Goal: Task Accomplishment & Management: Manage account settings

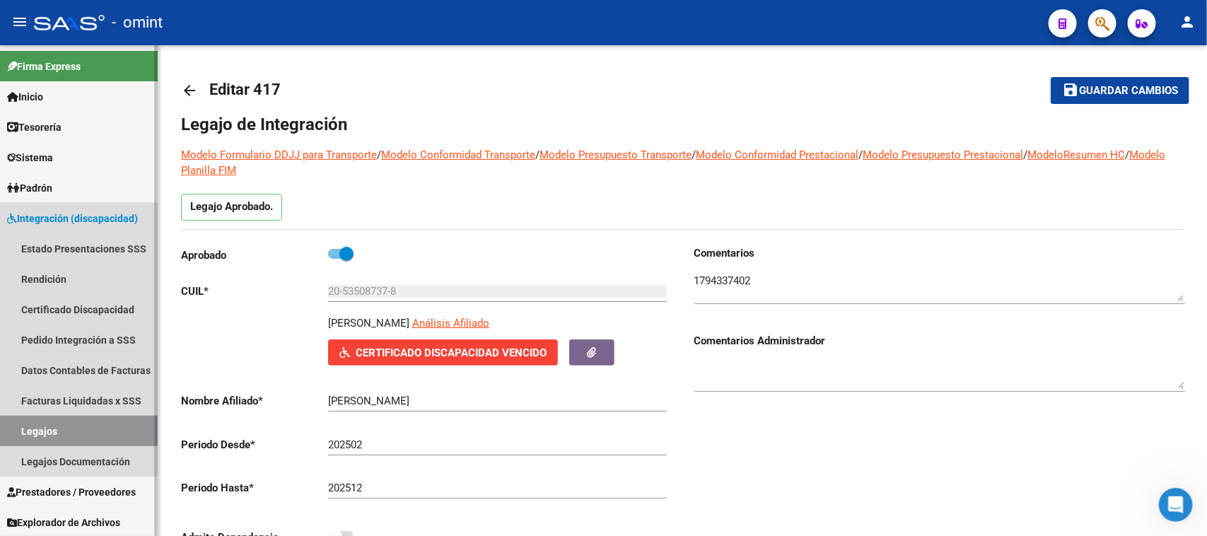
click at [67, 431] on link "Legajos" at bounding box center [79, 431] width 158 height 30
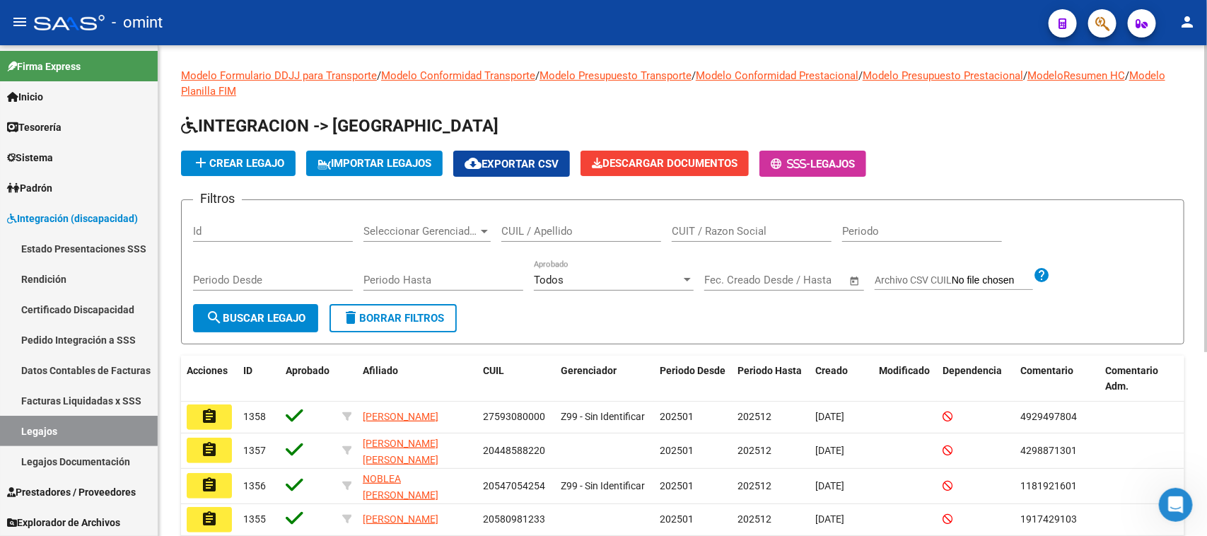
click at [605, 235] on div "CUIL / Apellido" at bounding box center [581, 226] width 160 height 30
type input "[PERSON_NAME]"
drag, startPoint x: 232, startPoint y: 305, endPoint x: 244, endPoint y: 306, distance: 12.1
click at [234, 305] on button "search Buscar Legajo" at bounding box center [255, 318] width 125 height 28
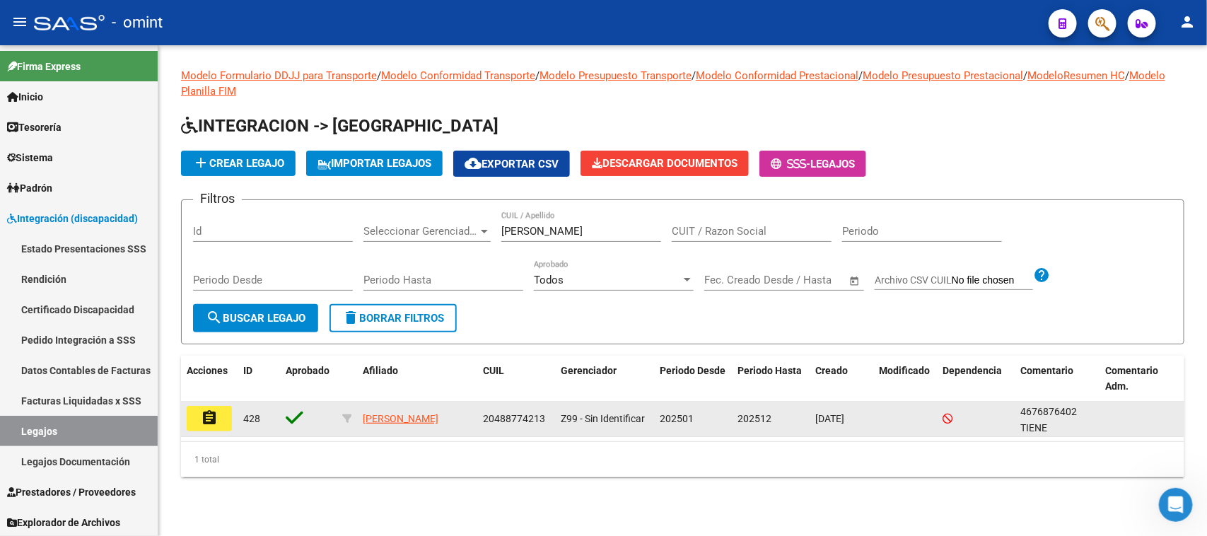
click at [204, 419] on mat-icon "assignment" at bounding box center [209, 417] width 17 height 17
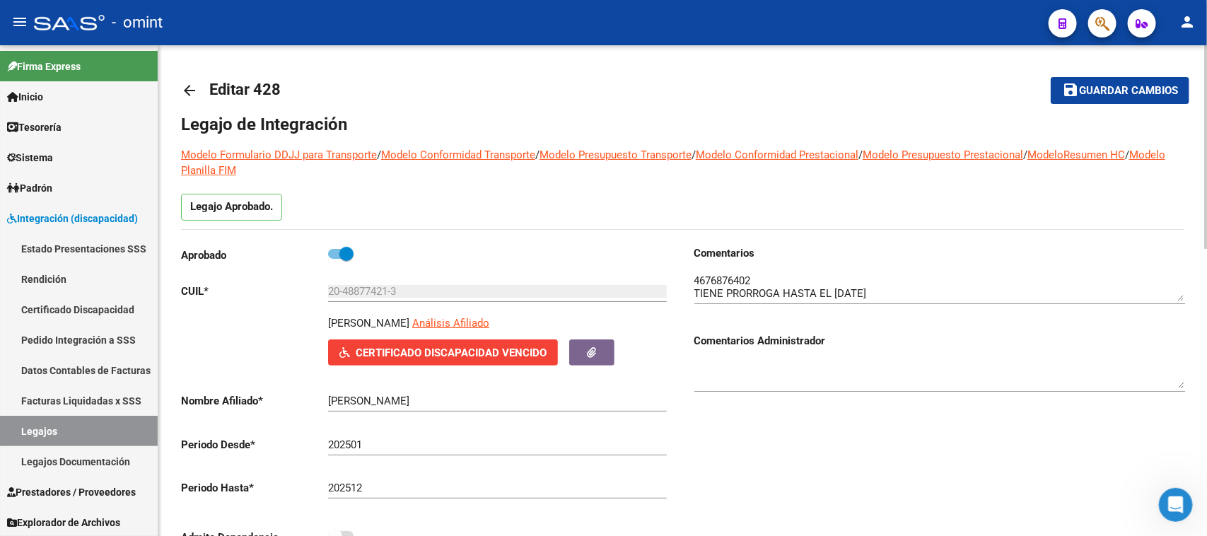
click at [337, 257] on span at bounding box center [340, 254] width 25 height 10
click at [335, 259] on input "checkbox" at bounding box center [334, 259] width 1 height 1
checkbox input "false"
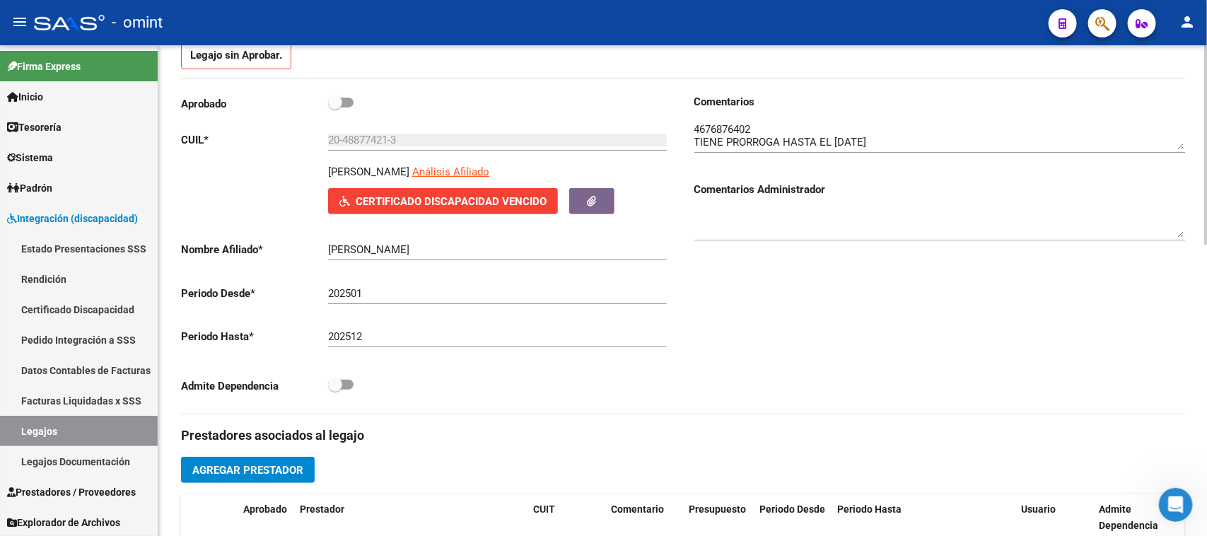
scroll to position [265, 0]
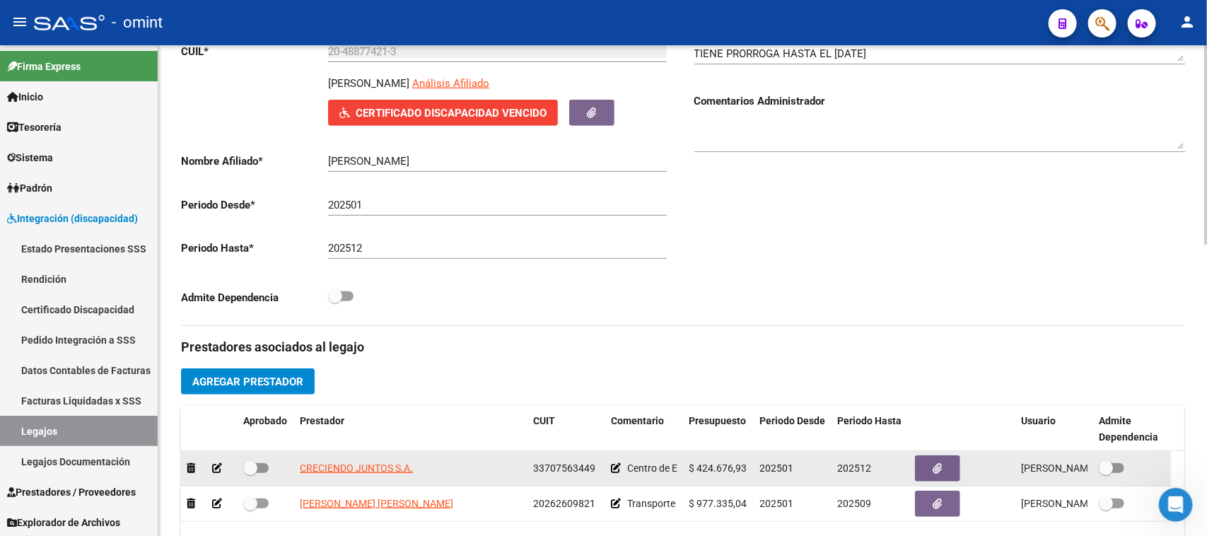
click at [266, 465] on span at bounding box center [255, 468] width 25 height 10
click at [250, 473] on input "checkbox" at bounding box center [250, 473] width 1 height 1
checkbox input "true"
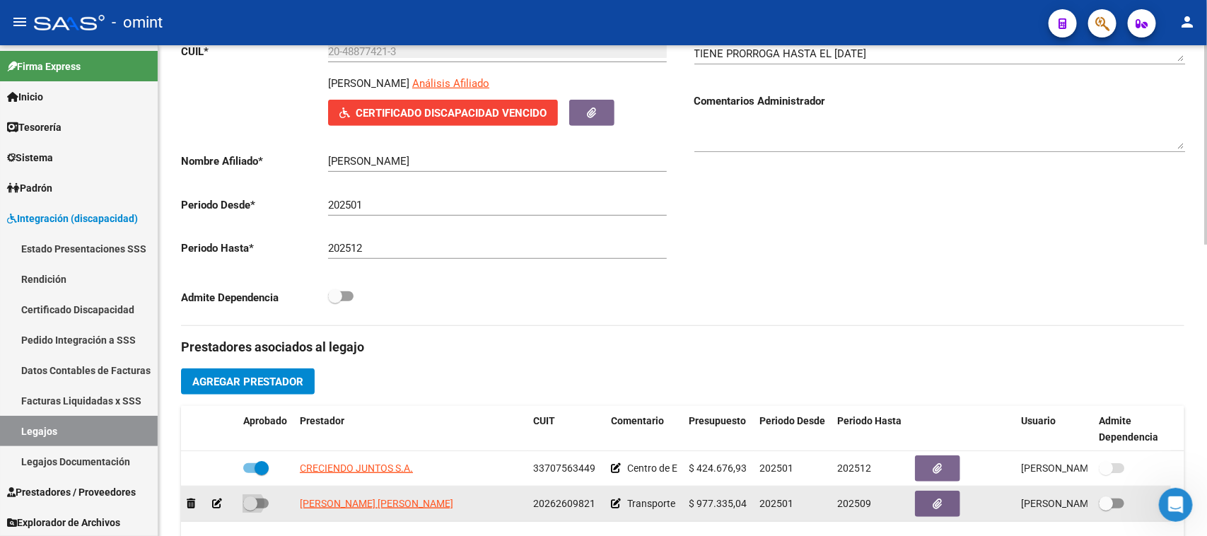
click at [262, 498] on span at bounding box center [255, 503] width 25 height 10
click at [250, 508] on input "checkbox" at bounding box center [250, 508] width 1 height 1
checkbox input "true"
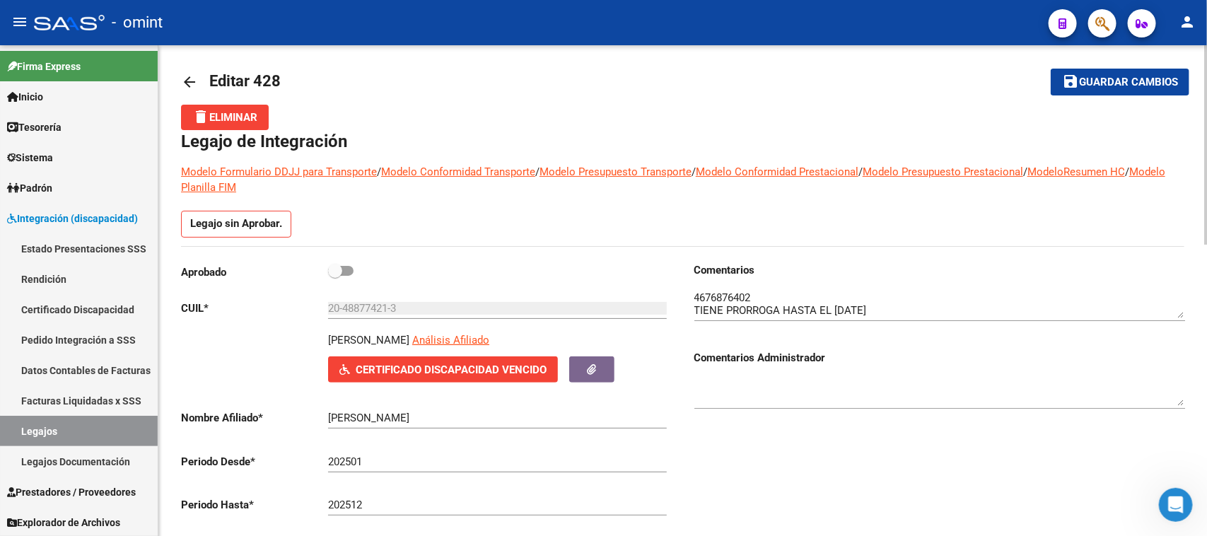
scroll to position [0, 0]
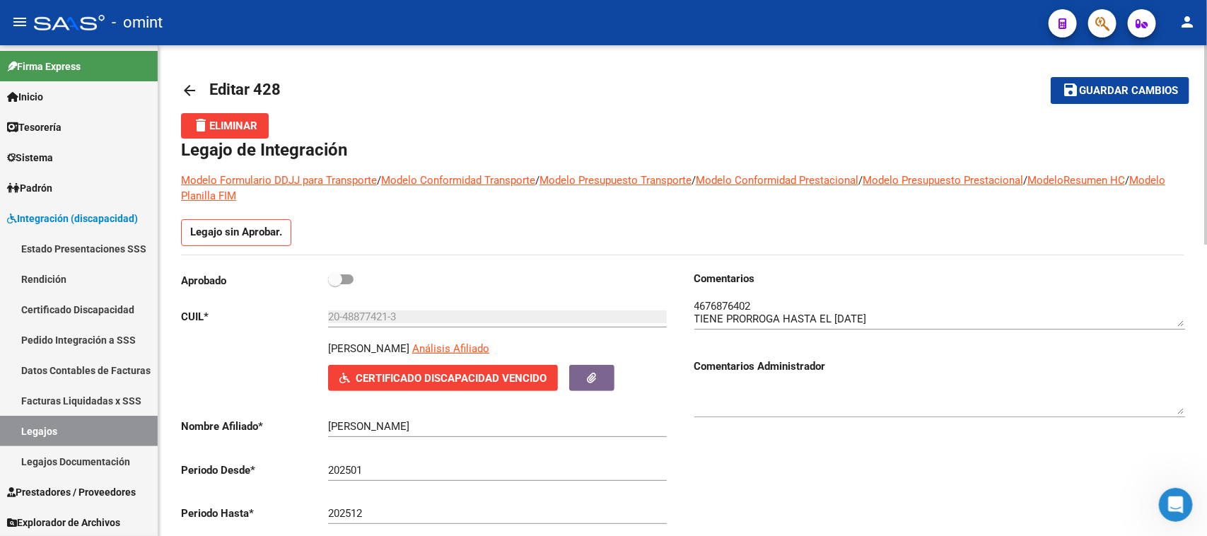
click at [711, 389] on textarea at bounding box center [939, 400] width 491 height 28
drag, startPoint x: 457, startPoint y: 311, endPoint x: 221, endPoint y: 322, distance: 236.4
click at [221, 322] on app-form-text-field "CUIL * 20-48877421-3 Ingresar CUIL" at bounding box center [424, 316] width 486 height 13
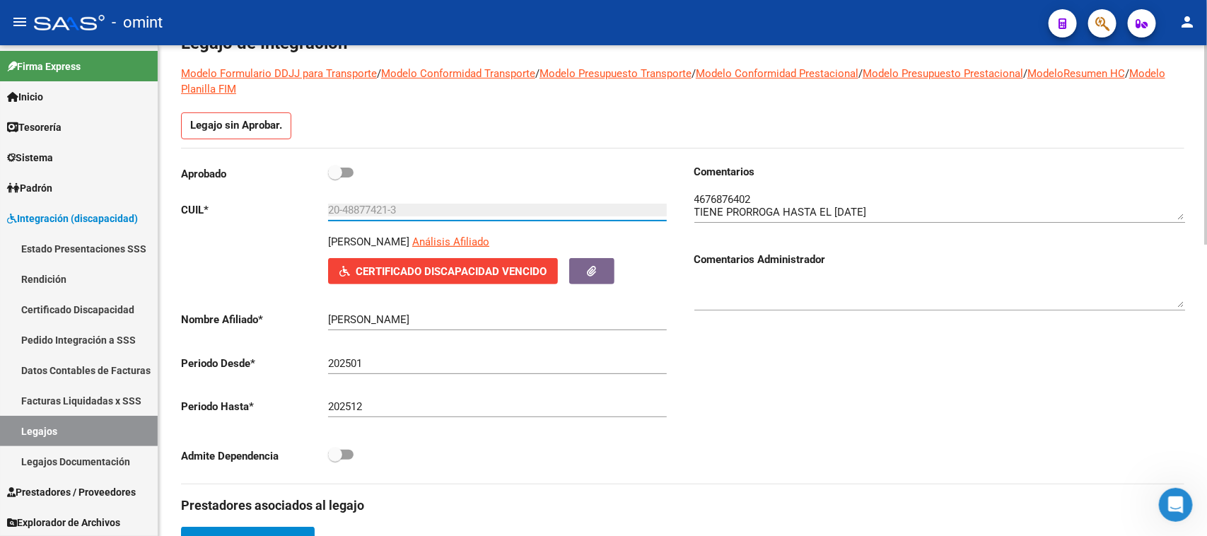
scroll to position [88, 0]
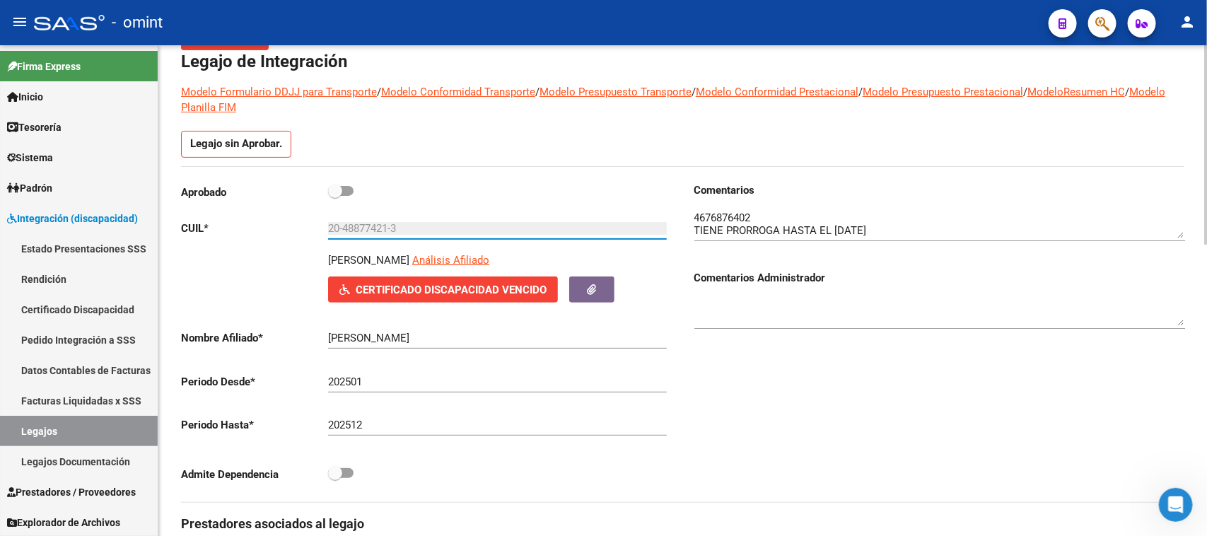
click at [818, 303] on textarea at bounding box center [939, 312] width 491 height 28
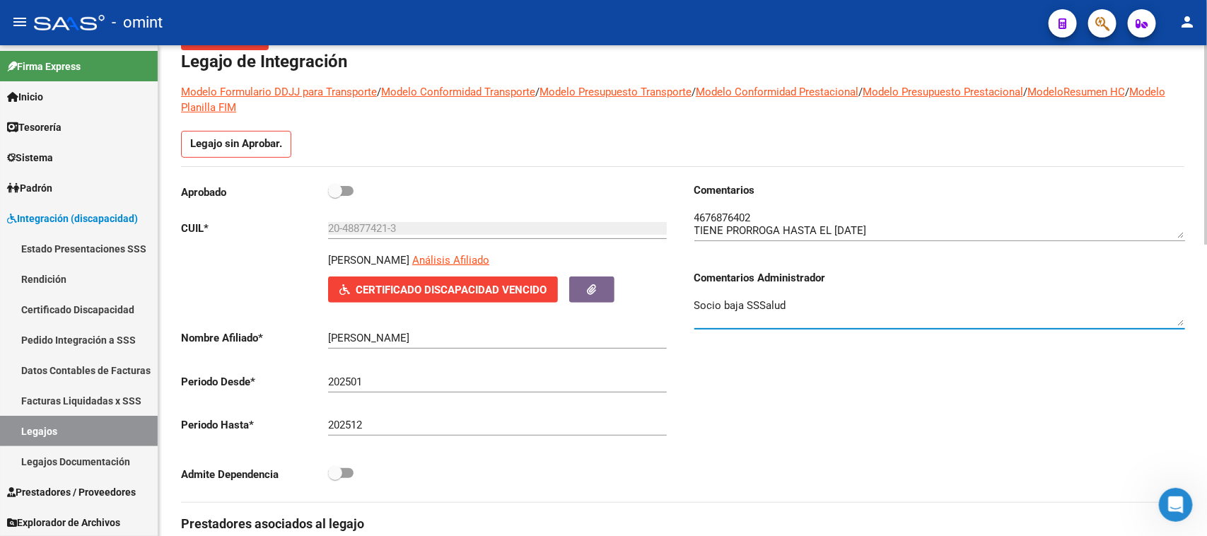
click at [828, 306] on textarea "Socio baja SSSalud" at bounding box center [939, 312] width 491 height 28
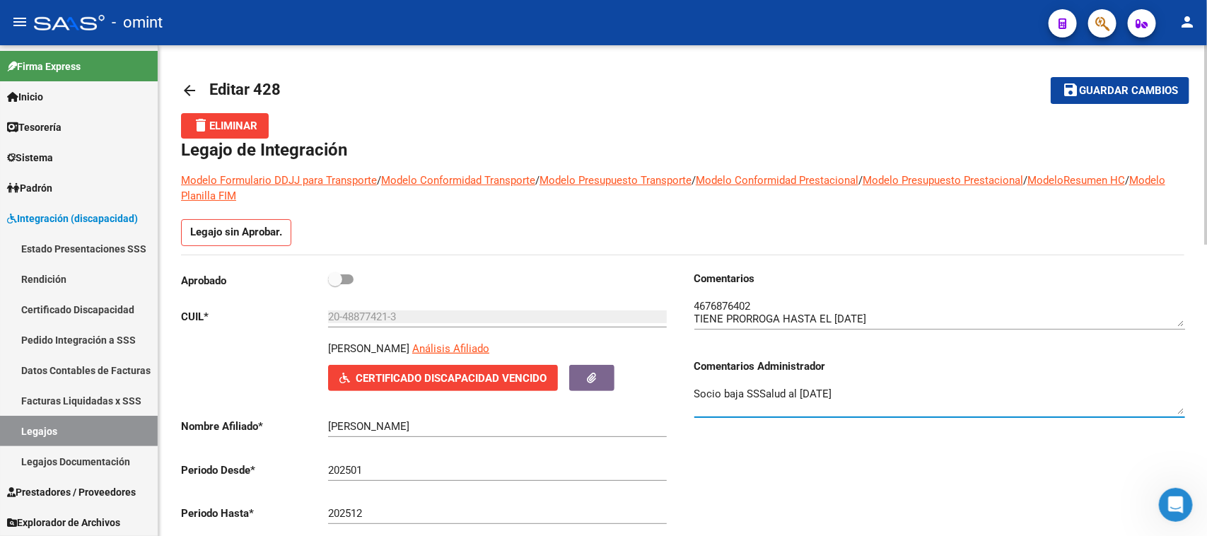
type textarea "Socio baja SSSalud al [DATE]"
click at [1140, 105] on mat-toolbar-row "save Guardar cambios" at bounding box center [1084, 90] width 211 height 45
click at [1138, 92] on span "Guardar cambios" at bounding box center [1128, 91] width 99 height 13
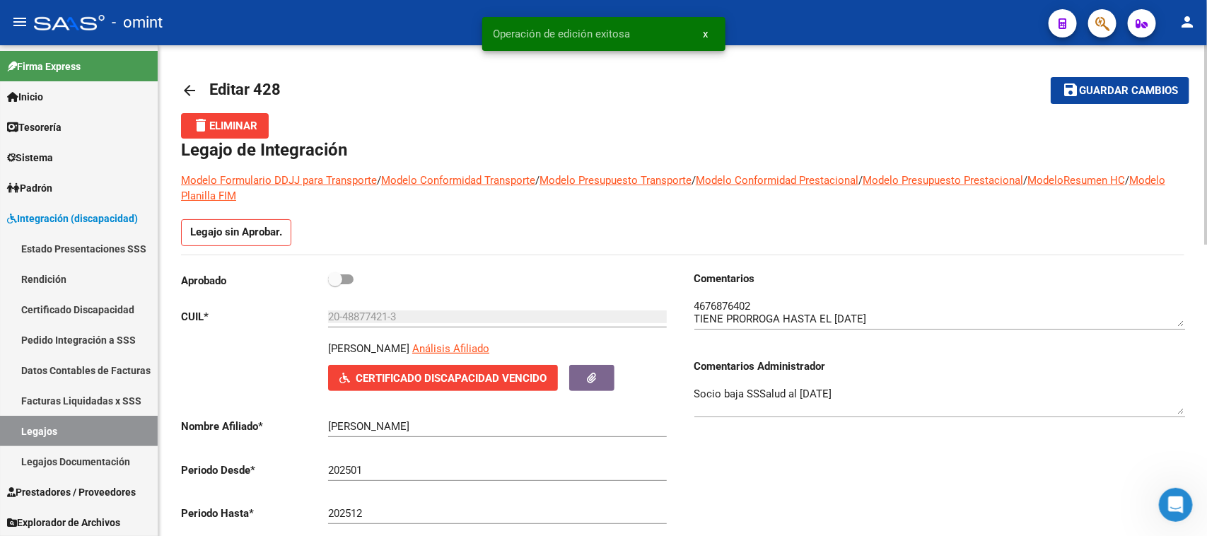
click at [410, 306] on div "20-48877421-3 Ingresar CUIL" at bounding box center [497, 312] width 339 height 30
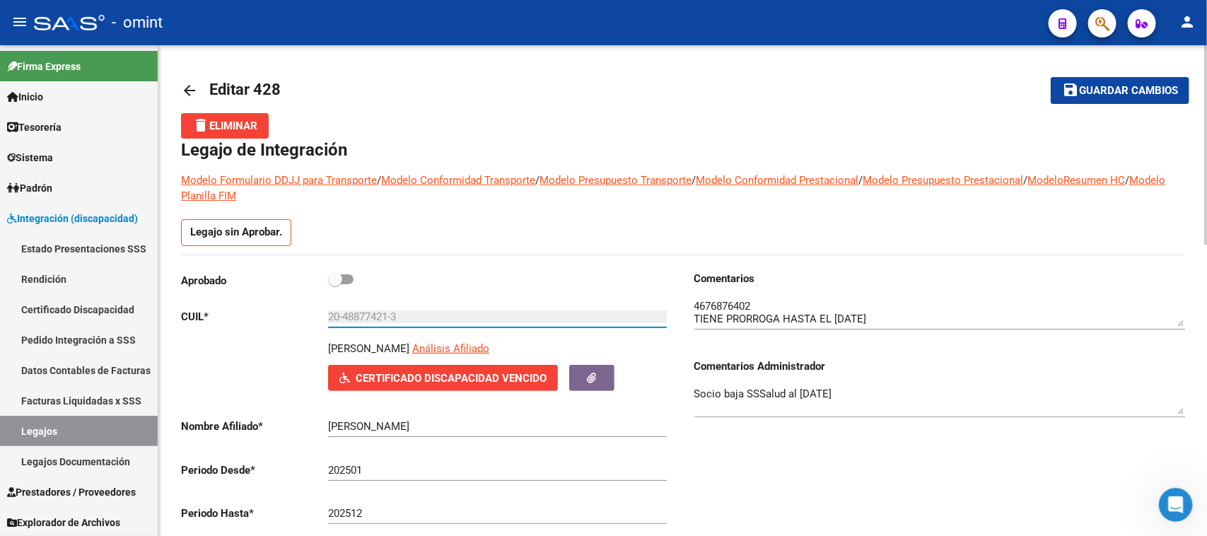
click at [1049, 93] on mat-toolbar-row "save Guardar cambios" at bounding box center [1084, 90] width 211 height 45
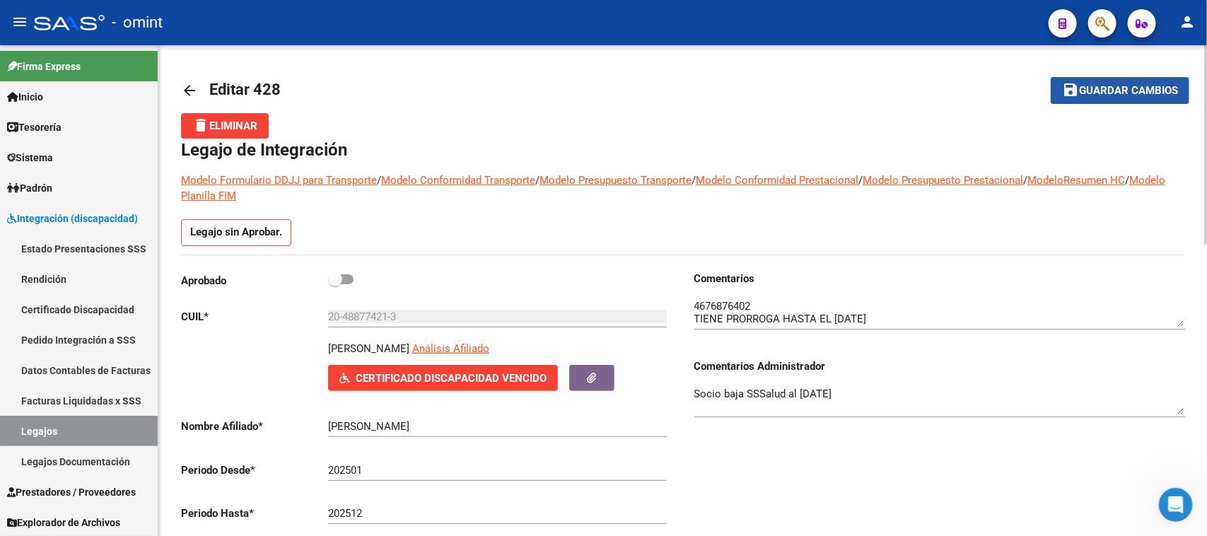
click at [1064, 87] on button "save Guardar cambios" at bounding box center [1120, 90] width 139 height 26
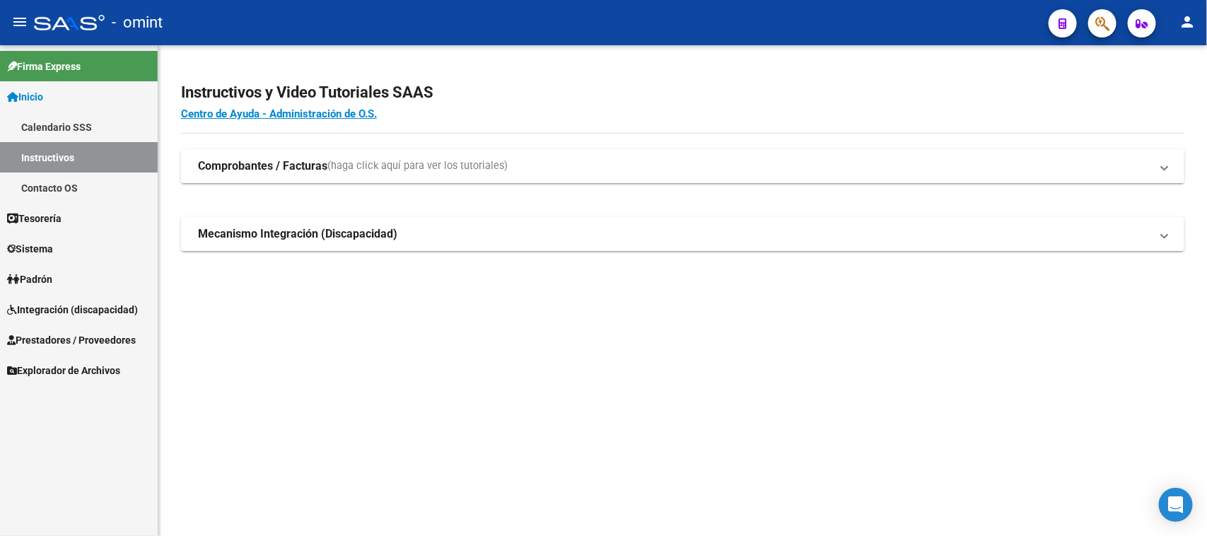
click at [75, 292] on link "Padrón" at bounding box center [79, 279] width 158 height 30
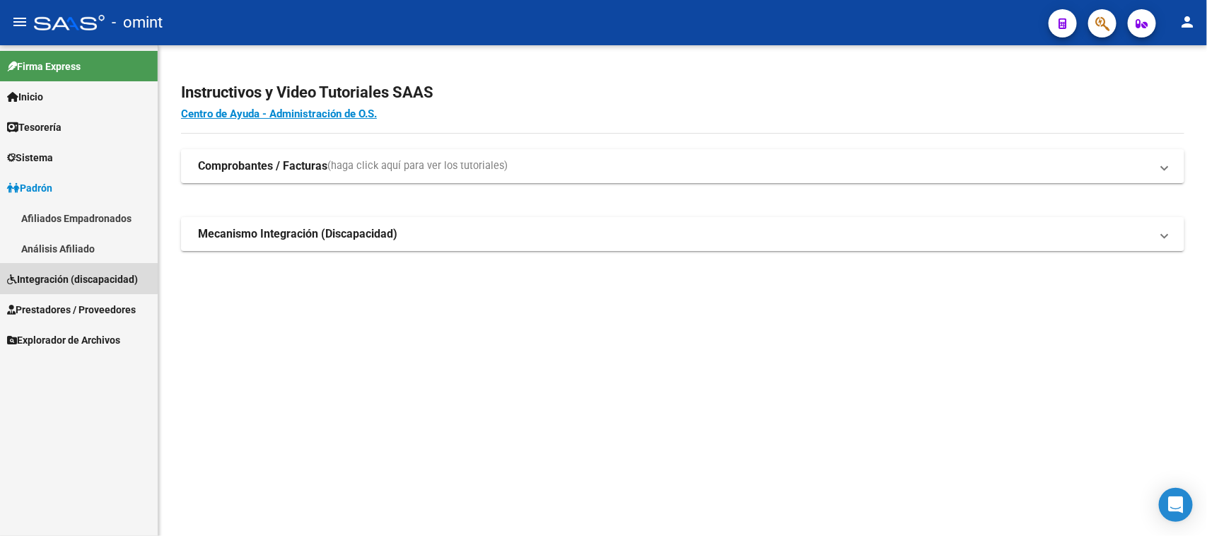
click at [75, 287] on span "Integración (discapacidad)" at bounding box center [72, 280] width 131 height 16
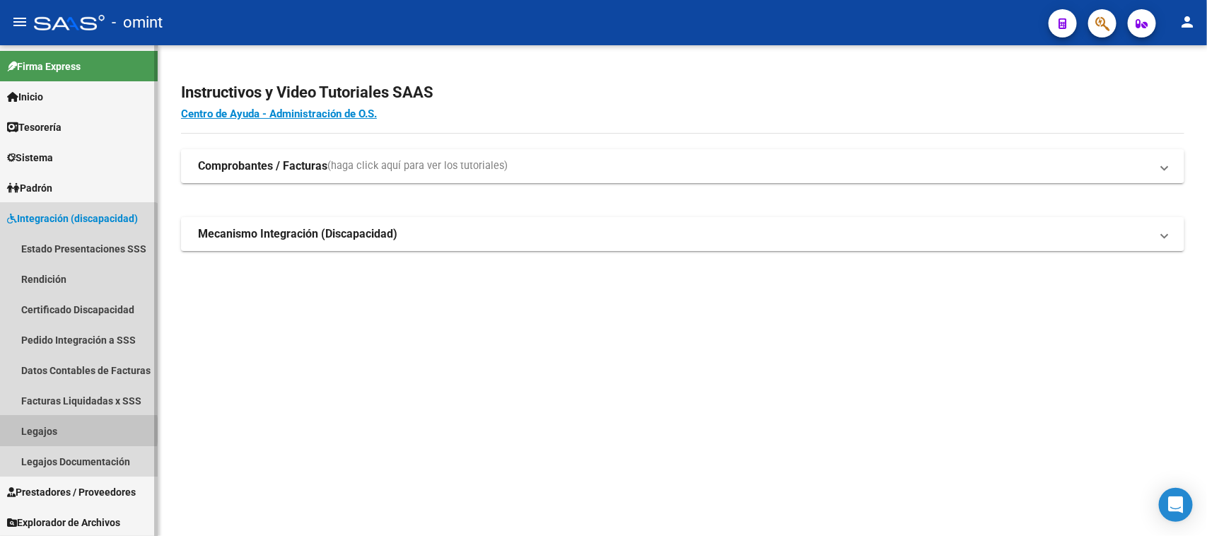
click at [47, 430] on link "Legajos" at bounding box center [79, 431] width 158 height 30
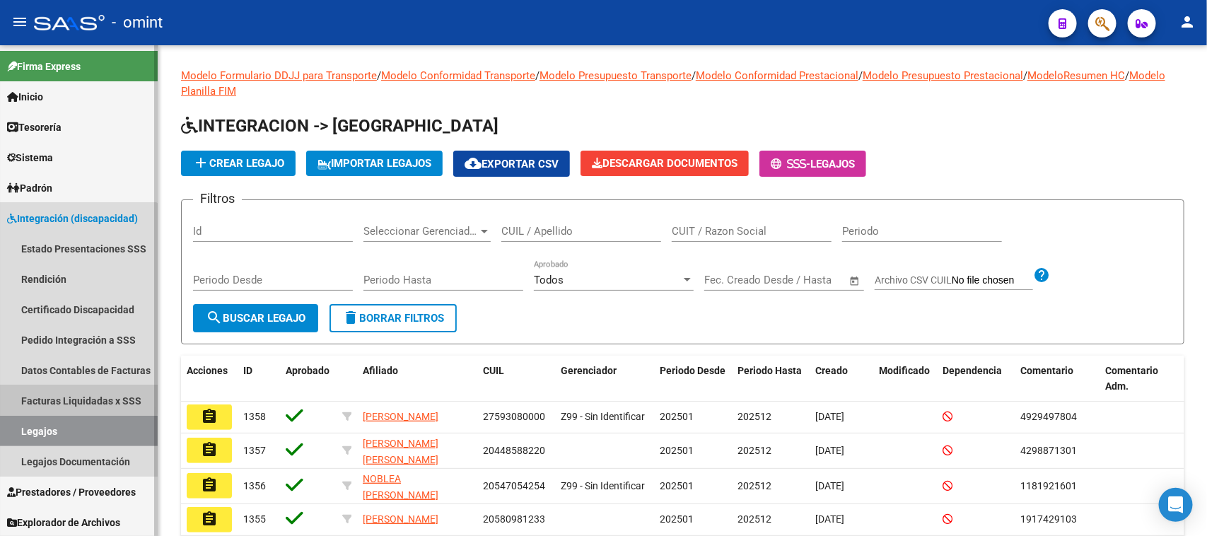
click at [58, 397] on link "Facturas Liquidadas x SSS" at bounding box center [79, 400] width 158 height 30
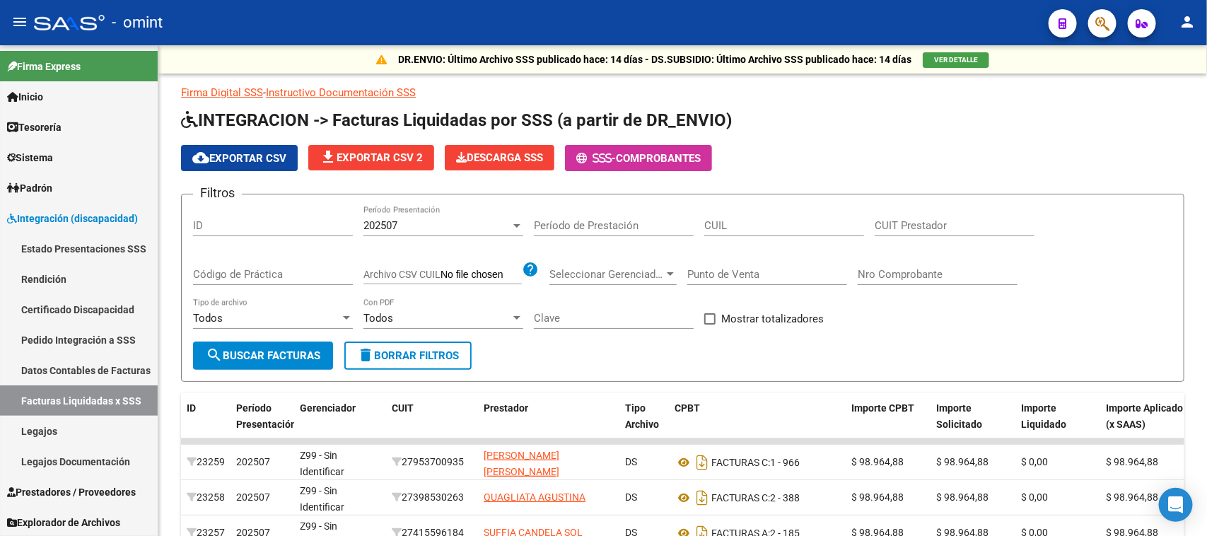
click at [737, 230] on div "CUIL" at bounding box center [784, 221] width 160 height 30
paste input "20-48877421-3"
type input "20-48877421-3"
click at [423, 221] on div "202507" at bounding box center [436, 225] width 147 height 13
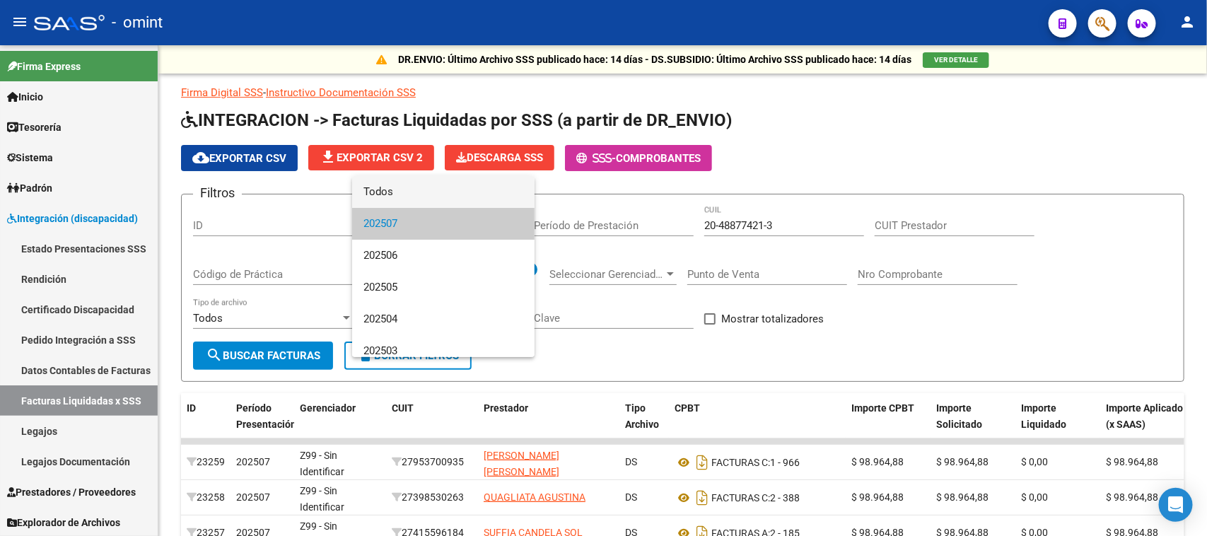
click at [430, 195] on span "Todos" at bounding box center [443, 192] width 160 height 32
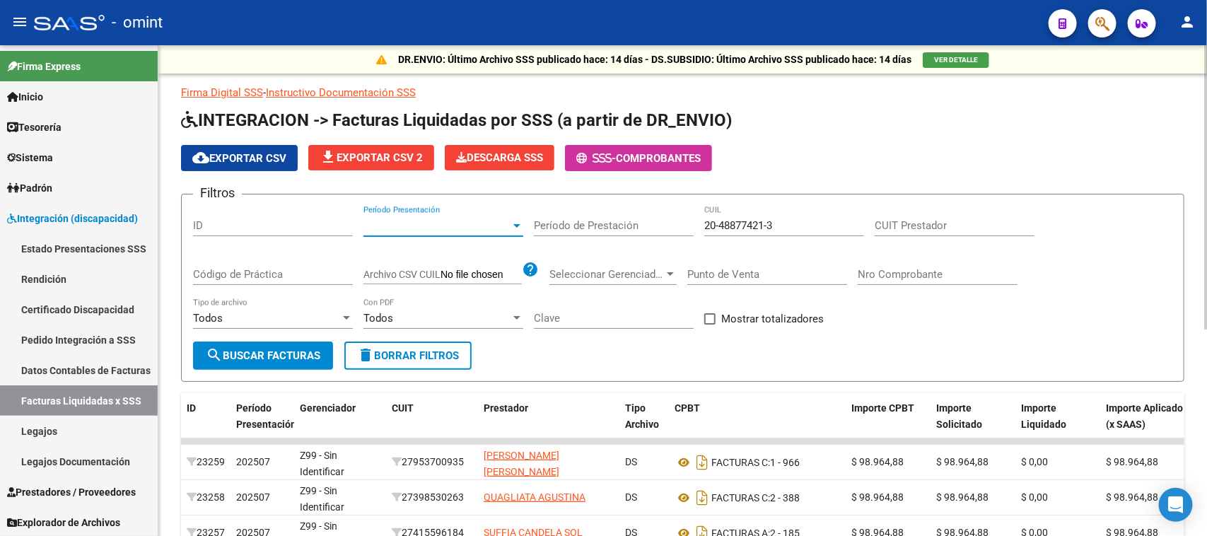
click at [327, 345] on button "search Buscar Facturas" at bounding box center [263, 356] width 140 height 28
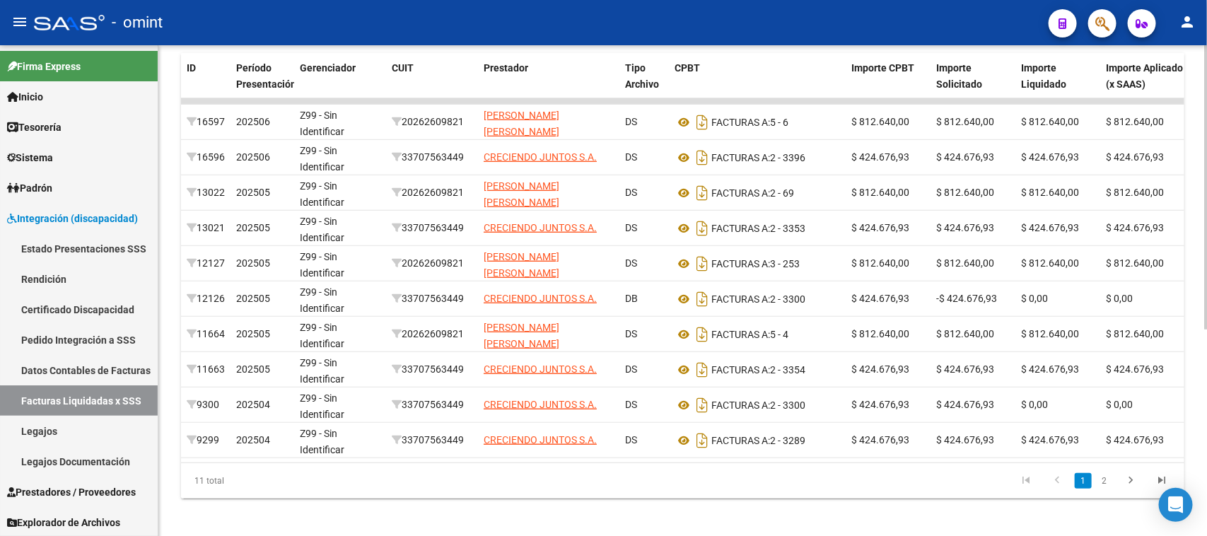
scroll to position [354, 0]
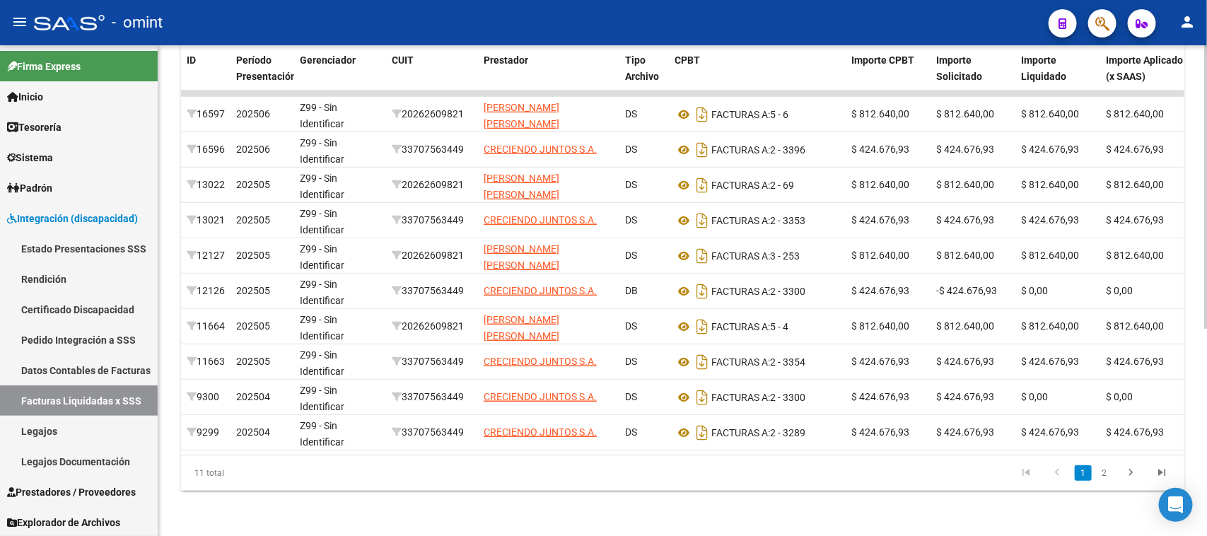
drag, startPoint x: 677, startPoint y: 462, endPoint x: 716, endPoint y: 462, distance: 39.6
click at [716, 462] on div "11 total 1 2" at bounding box center [682, 472] width 1003 height 35
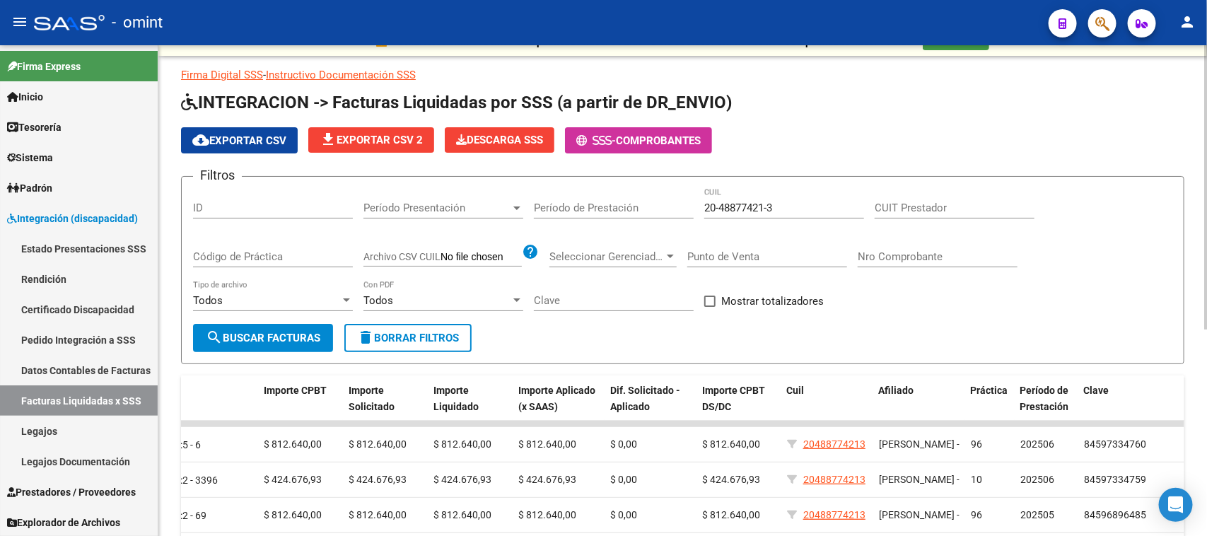
scroll to position [0, 0]
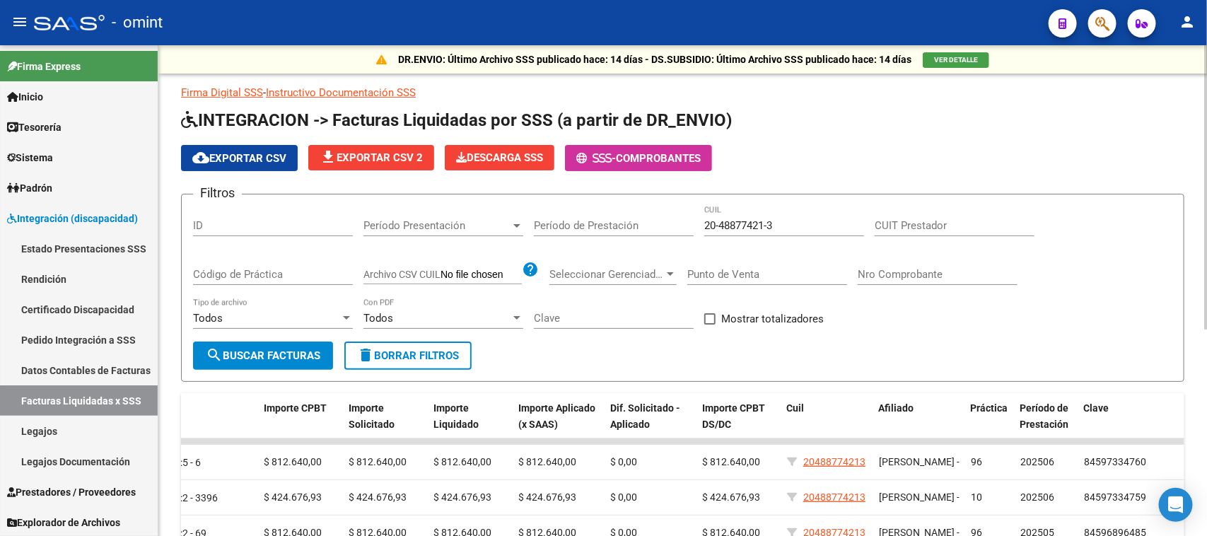
click at [234, 160] on span "cloud_download Exportar CSV" at bounding box center [239, 158] width 94 height 13
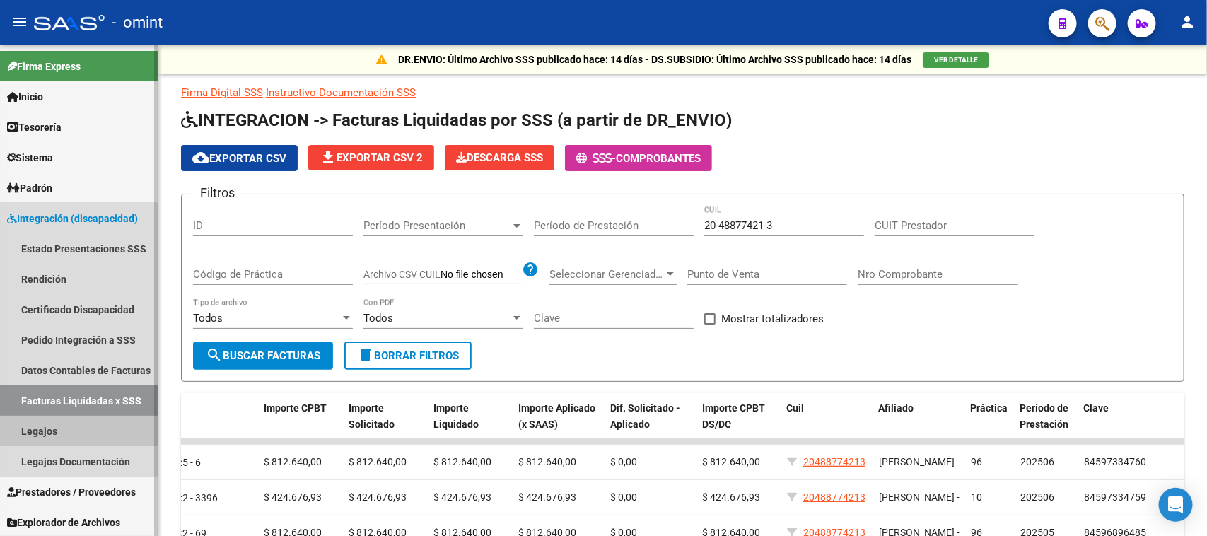
click at [66, 435] on link "Legajos" at bounding box center [79, 431] width 158 height 30
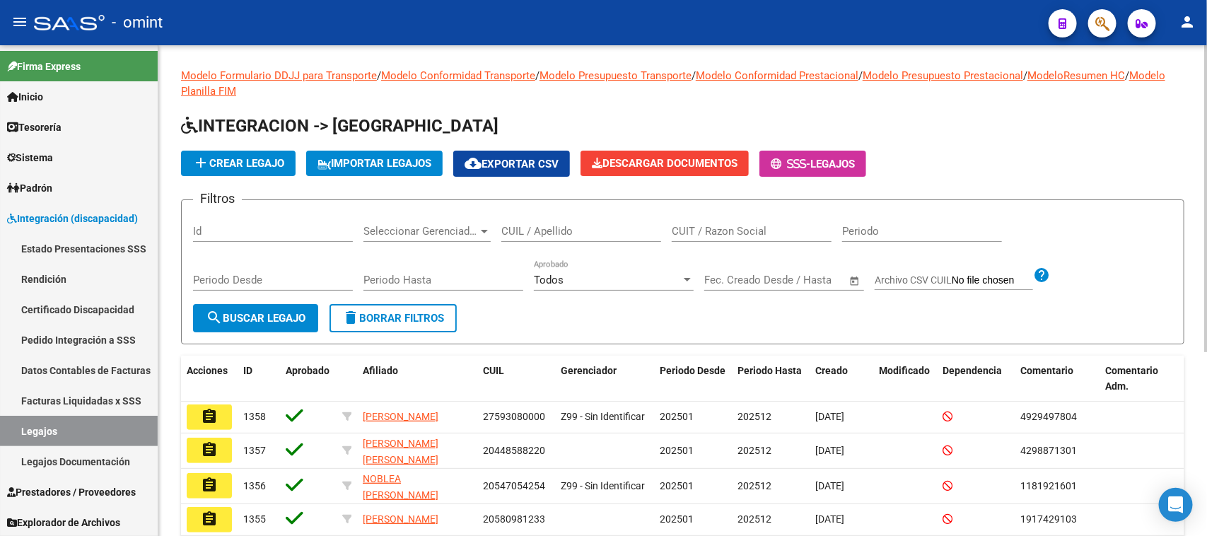
click at [575, 230] on input "CUIL / Apellido" at bounding box center [581, 231] width 160 height 13
drag, startPoint x: 623, startPoint y: 226, endPoint x: 416, endPoint y: 228, distance: 207.2
click at [416, 228] on div "Filtros Id Seleccionar Gerenciador Seleccionar Gerenciador pi CUIL / Apellido C…" at bounding box center [682, 257] width 979 height 93
type input "santa cr"
click at [232, 312] on span "search Buscar Legajo" at bounding box center [256, 318] width 100 height 13
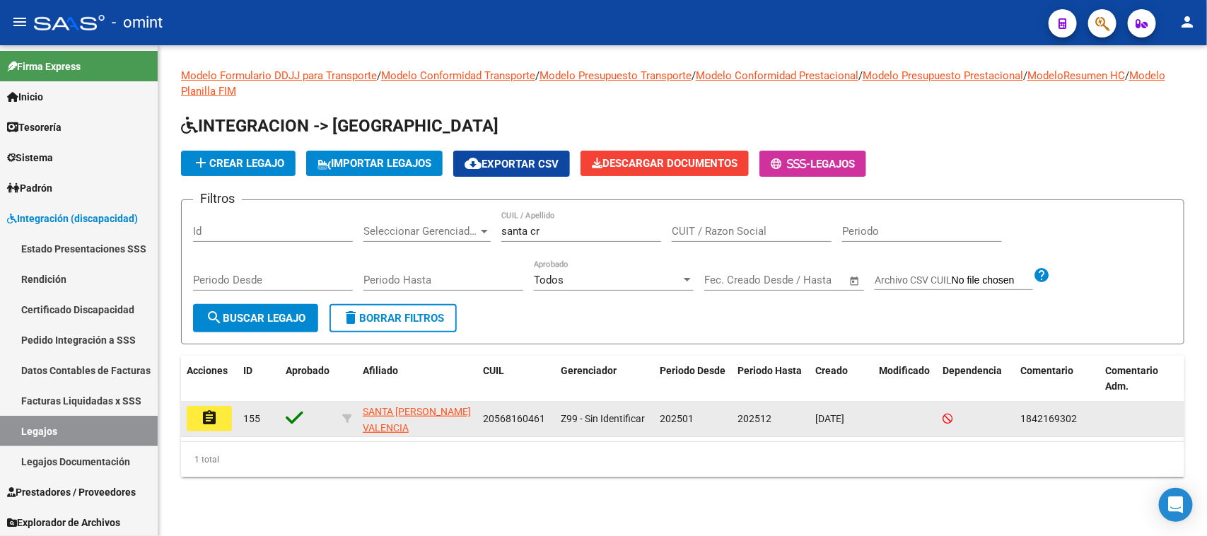
click at [203, 421] on mat-icon "assignment" at bounding box center [209, 417] width 17 height 17
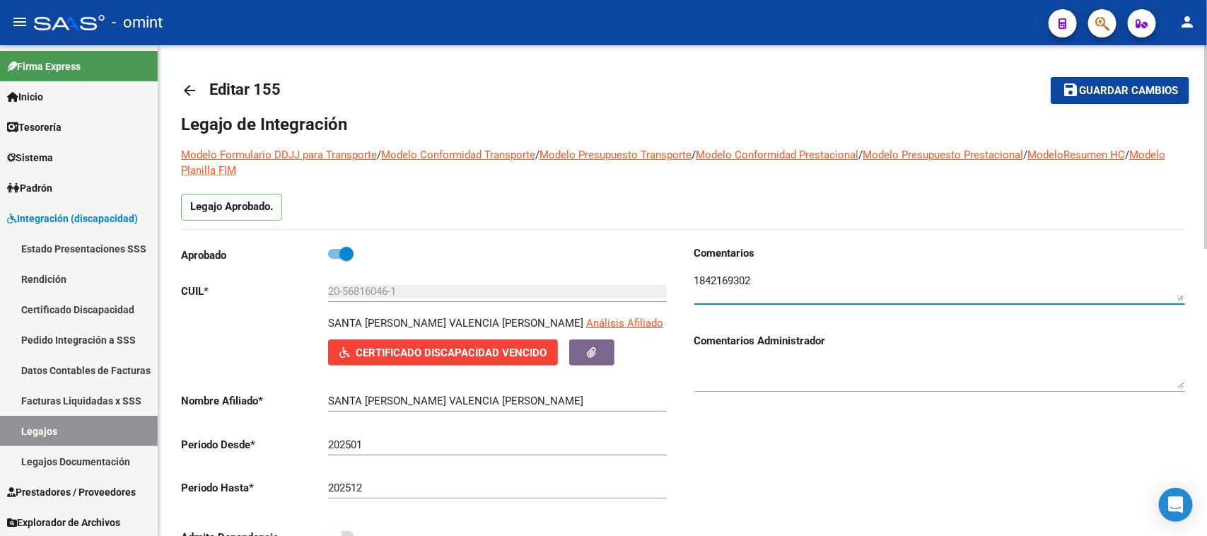
drag, startPoint x: 856, startPoint y: 278, endPoint x: 804, endPoint y: 280, distance: 51.7
click at [804, 280] on textarea at bounding box center [939, 287] width 491 height 28
drag, startPoint x: 803, startPoint y: 280, endPoint x: 564, endPoint y: 278, distance: 239.0
click at [564, 276] on div "Aprobado CUIL * 20-56816046-1 Ingresar CUIL SANTA CRUZ VALENCIA PABLO URIEL Aná…" at bounding box center [682, 405] width 1003 height 320
click at [341, 259] on span at bounding box center [346, 254] width 14 height 14
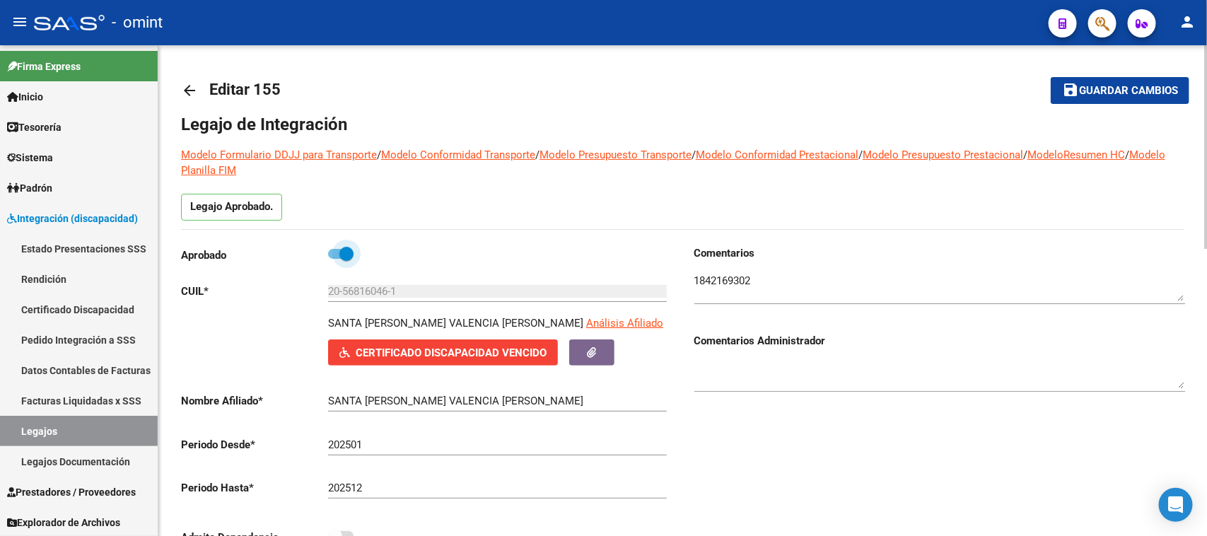
click at [335, 259] on input "checkbox" at bounding box center [334, 259] width 1 height 1
checkbox input "false"
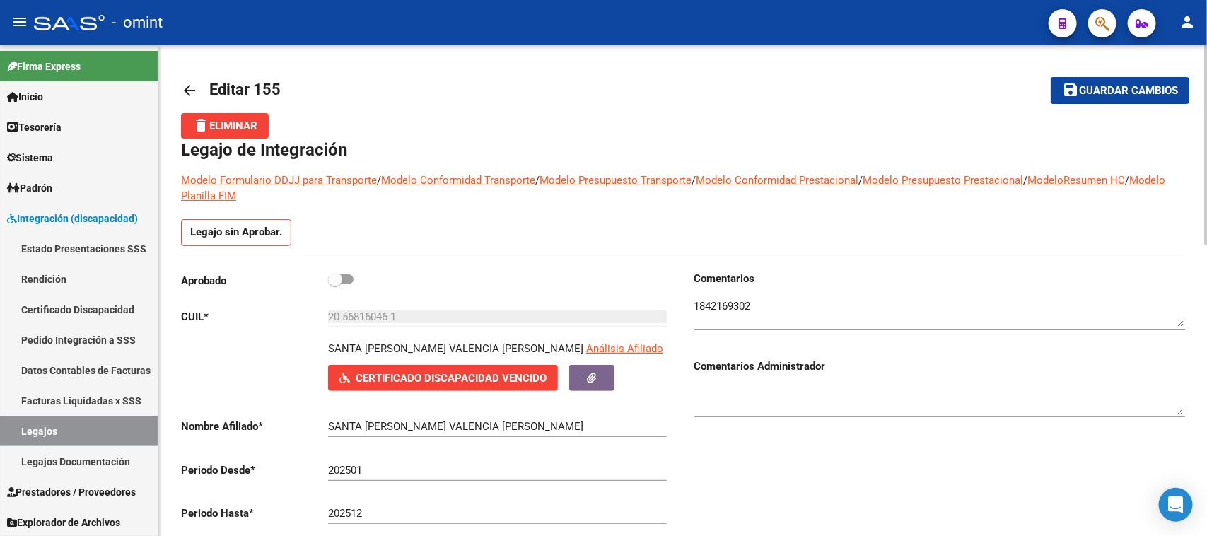
click at [831, 394] on textarea at bounding box center [939, 400] width 491 height 28
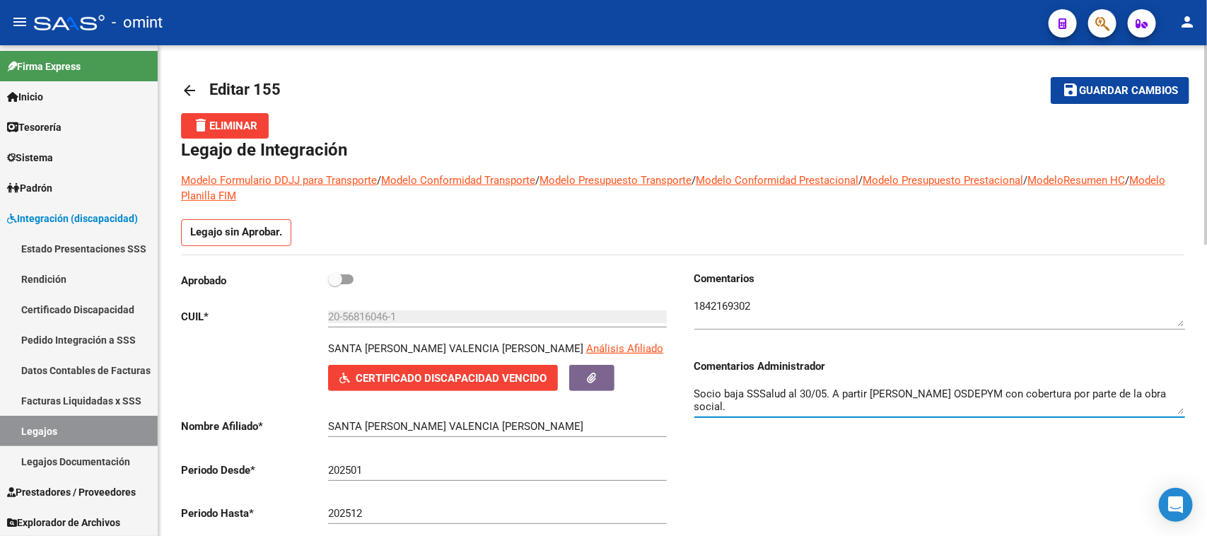
type textarea "Socio baja SSSalud al 30/05. A partir de Junio OSDEPYM con cobertura por parte …"
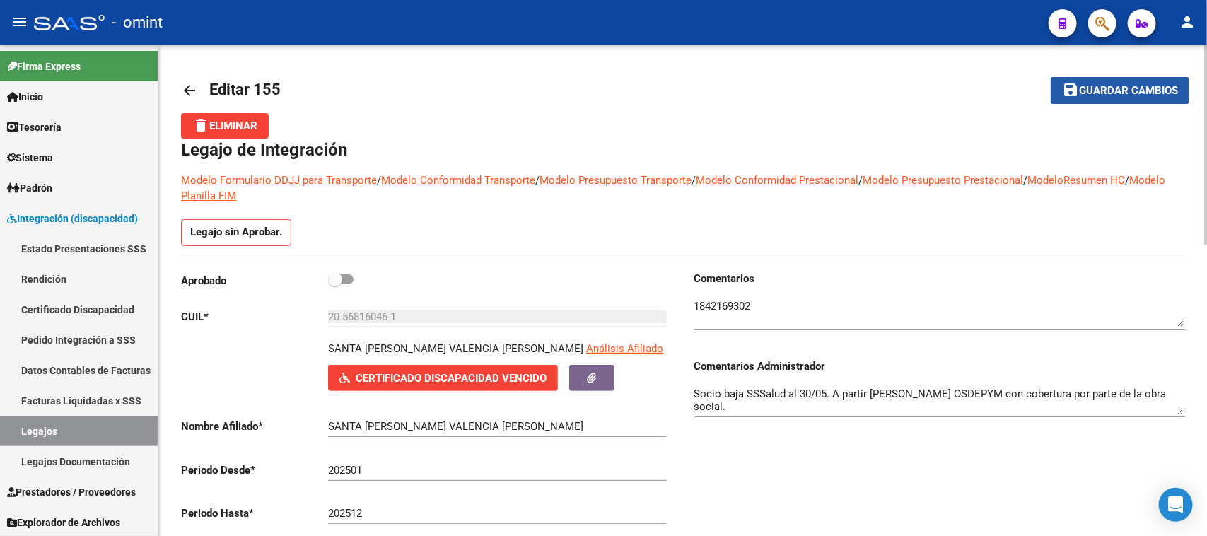
click at [1163, 92] on span "Guardar cambios" at bounding box center [1128, 91] width 99 height 13
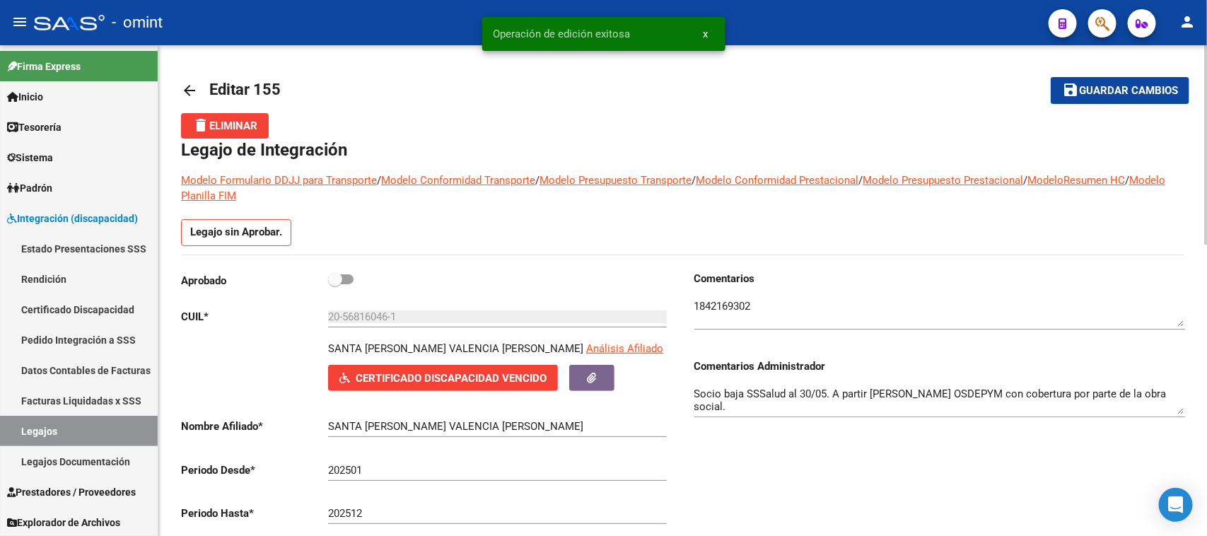
click at [704, 302] on textarea at bounding box center [939, 312] width 491 height 28
